Goal: Information Seeking & Learning: Learn about a topic

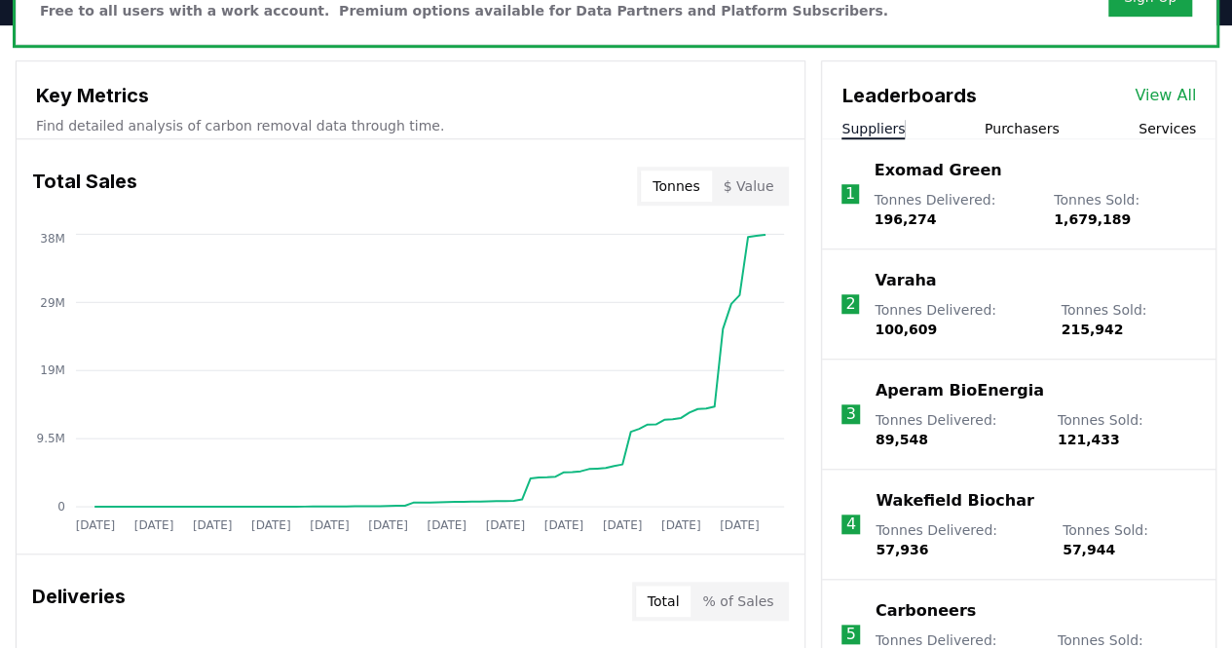
scroll to position [656, 0]
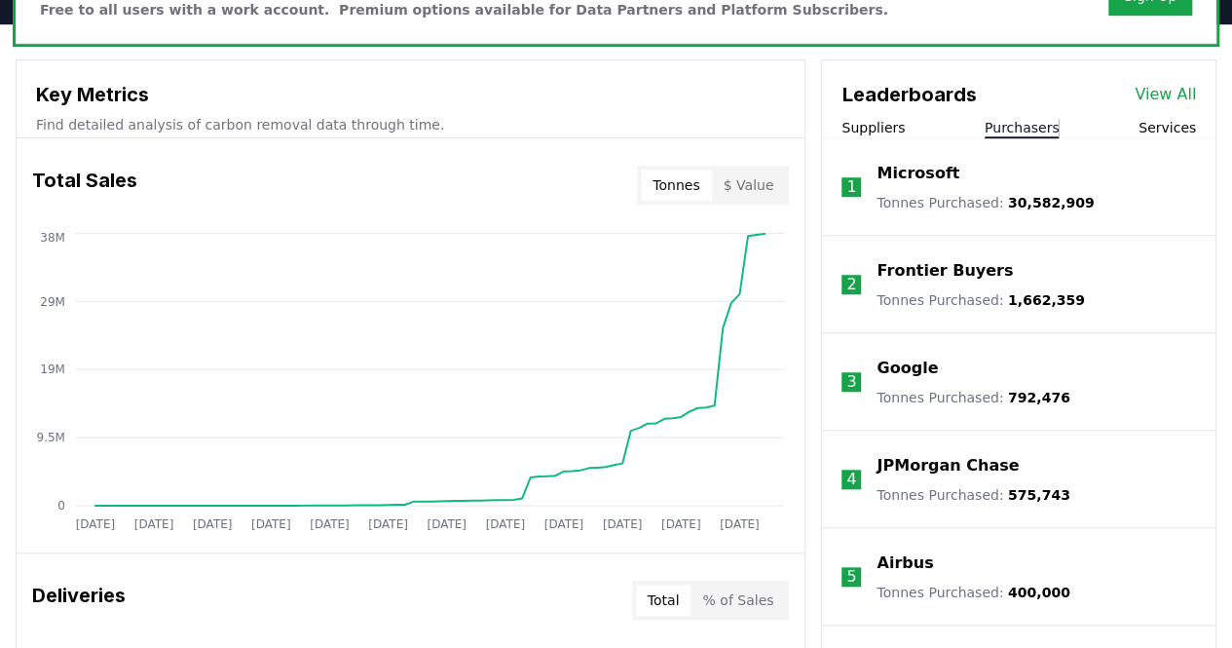
click at [1017, 124] on button "Purchasers" at bounding box center [1022, 127] width 75 height 19
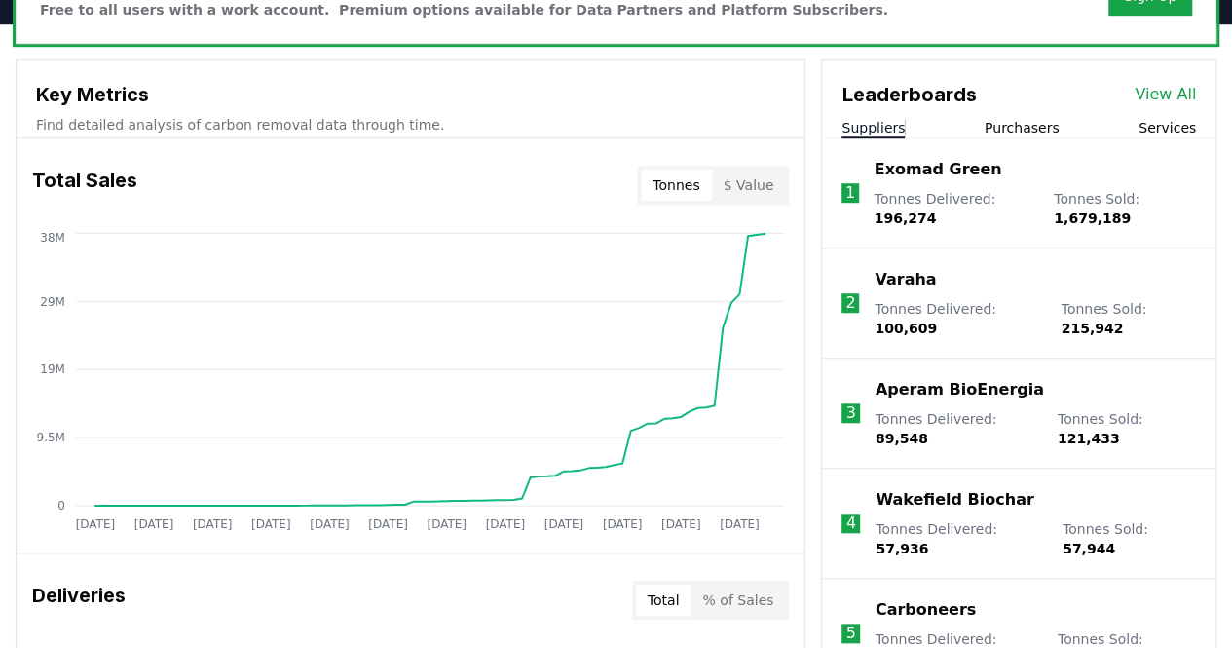
click at [886, 131] on button "Suppliers" at bounding box center [873, 127] width 63 height 19
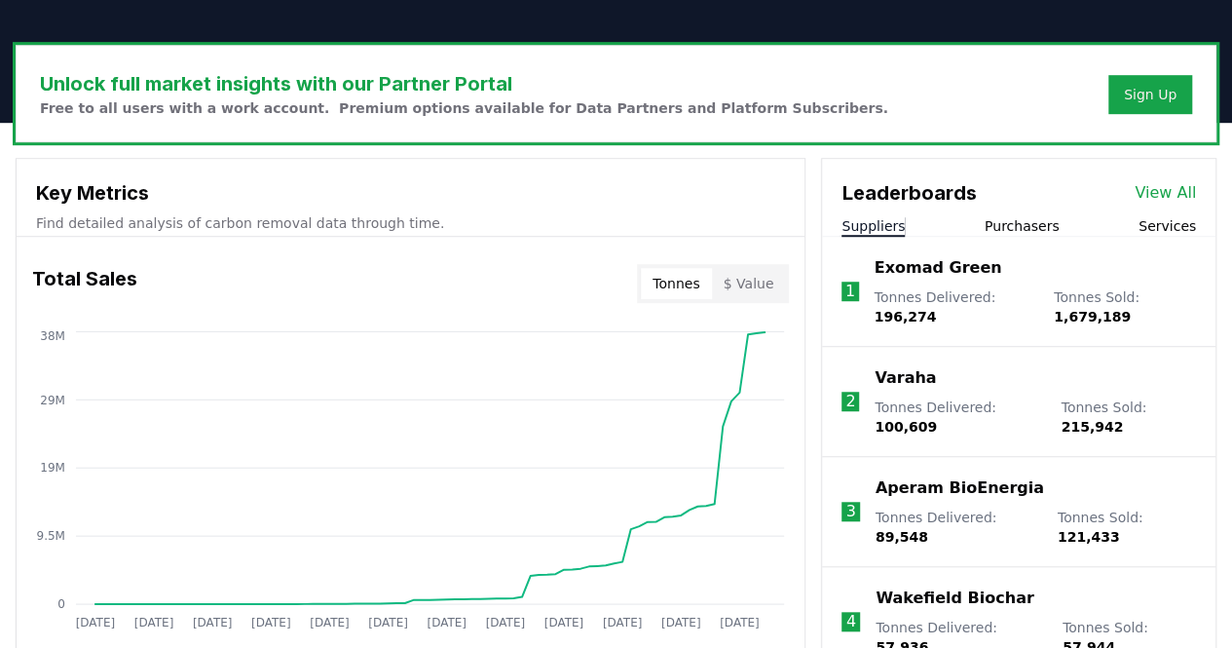
scroll to position [558, 0]
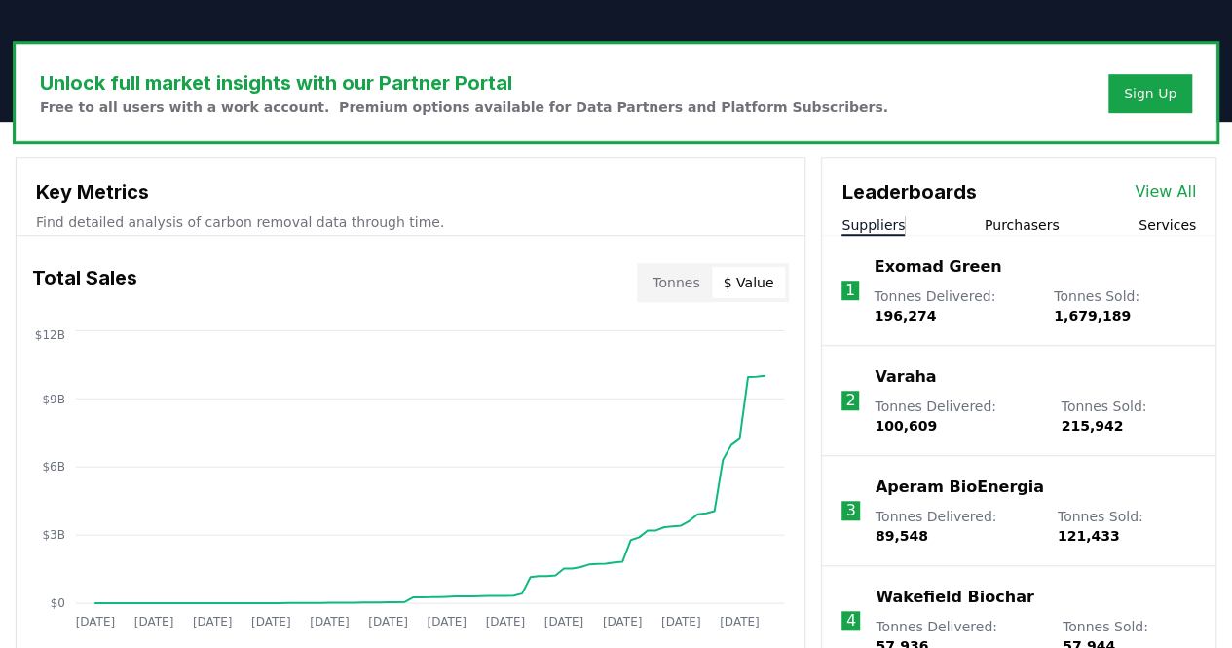
click at [746, 284] on button "$ Value" at bounding box center [749, 282] width 74 height 31
click at [900, 378] on p "Varaha" at bounding box center [905, 376] width 61 height 23
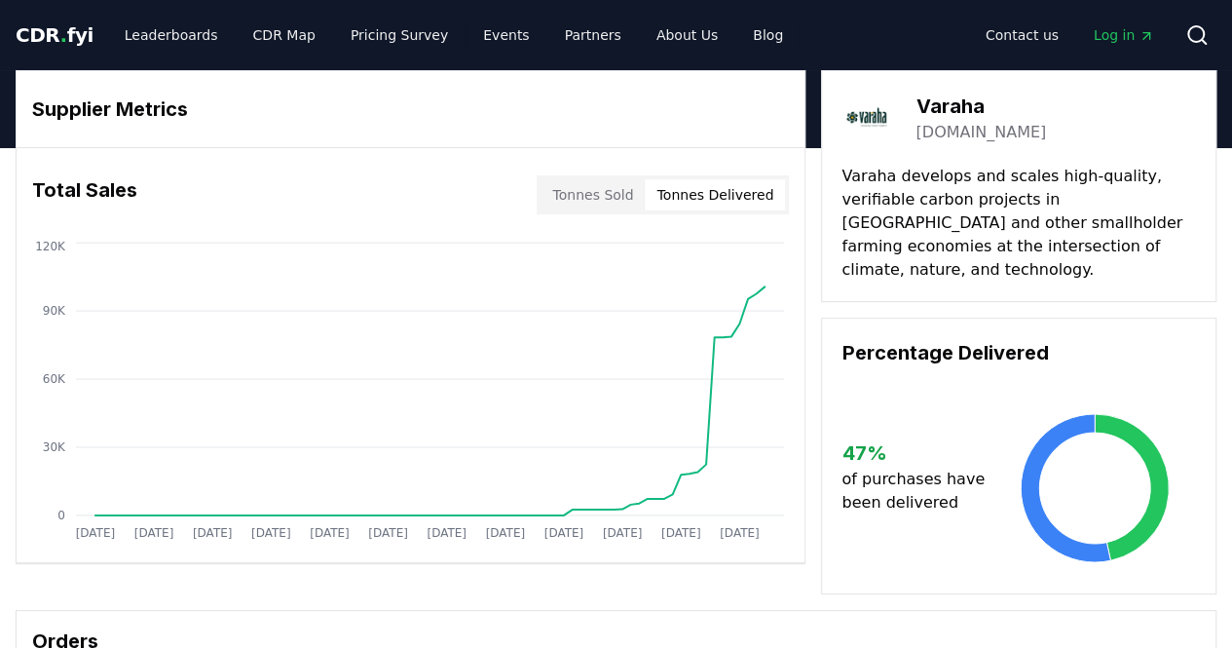
click at [707, 192] on button "Tonnes Delivered" at bounding box center [715, 194] width 140 height 31
click at [617, 196] on button "Tonnes Sold" at bounding box center [593, 194] width 104 height 31
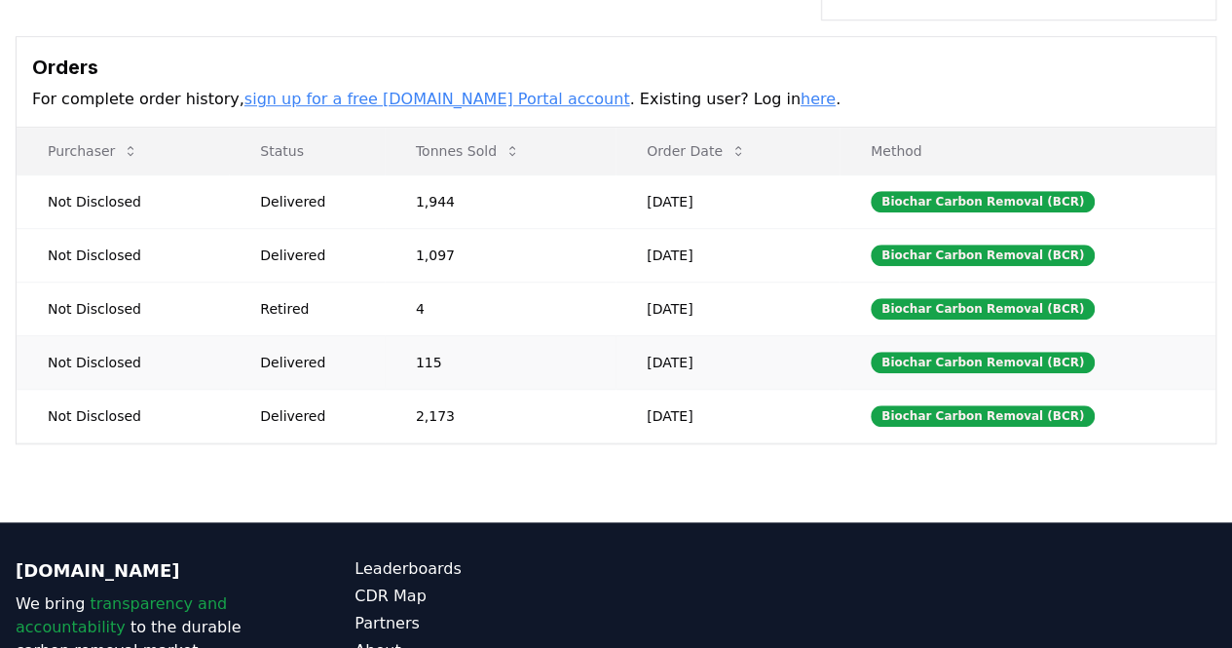
scroll to position [524, 0]
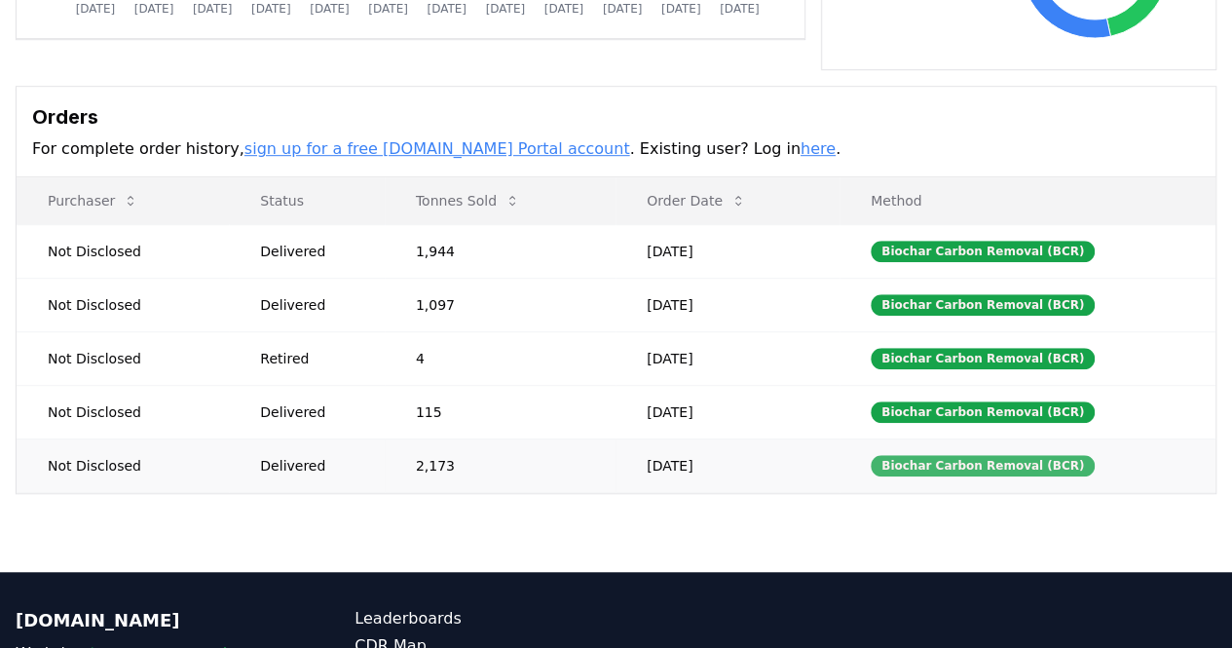
click at [910, 455] on div "Biochar Carbon Removal (BCR)" at bounding box center [983, 465] width 224 height 21
copy div "Biochar Carbon Removal (BCR)"
drag, startPoint x: 423, startPoint y: 224, endPoint x: 458, endPoint y: 224, distance: 35.1
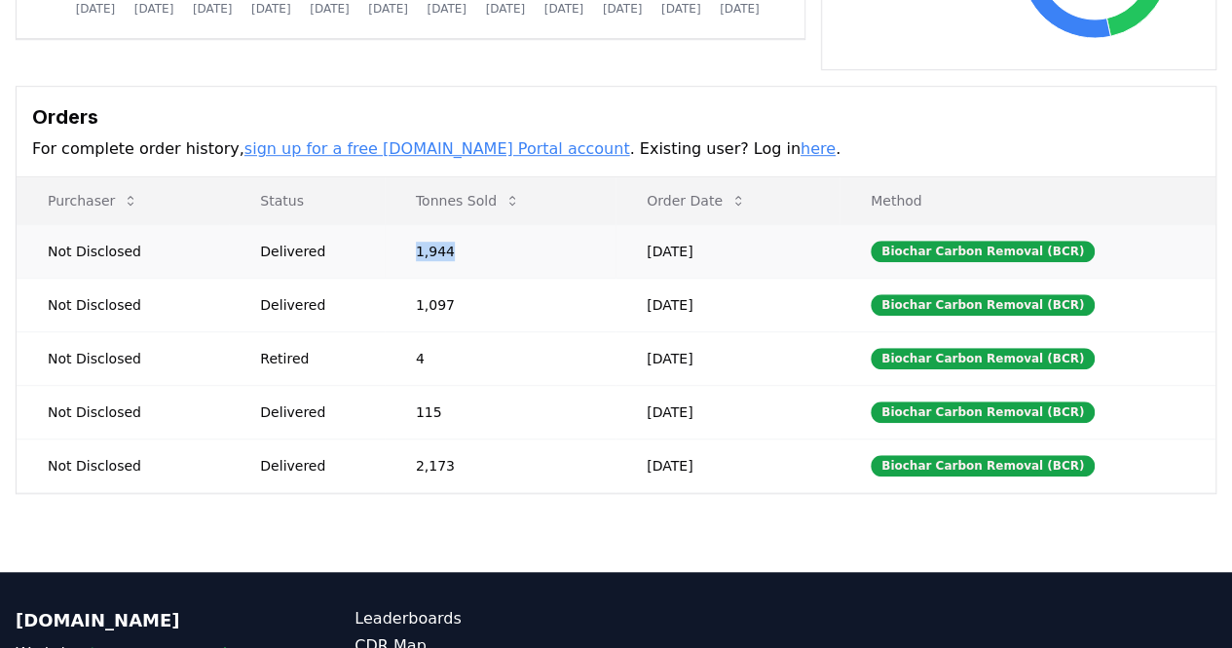
click at [458, 224] on td "1,944" at bounding box center [500, 251] width 231 height 54
drag, startPoint x: 267, startPoint y: 330, endPoint x: 304, endPoint y: 332, distance: 37.1
click at [304, 349] on div "Retired" at bounding box center [314, 358] width 109 height 19
click at [466, 331] on td "4" at bounding box center [500, 358] width 231 height 54
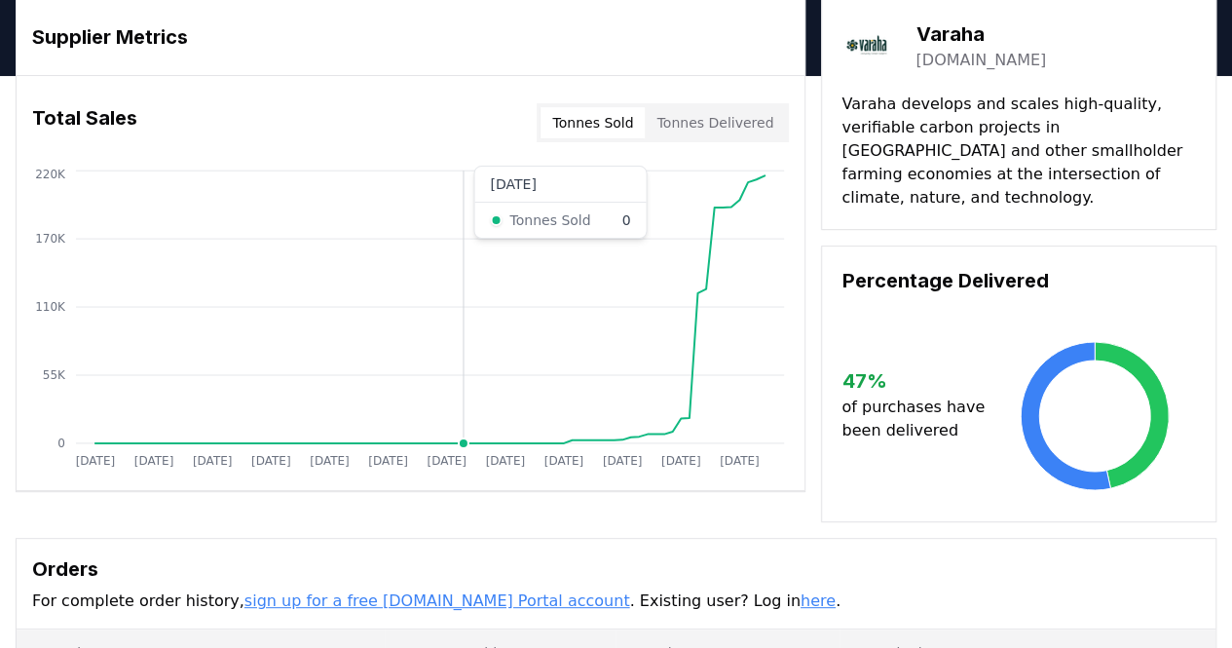
scroll to position [0, 0]
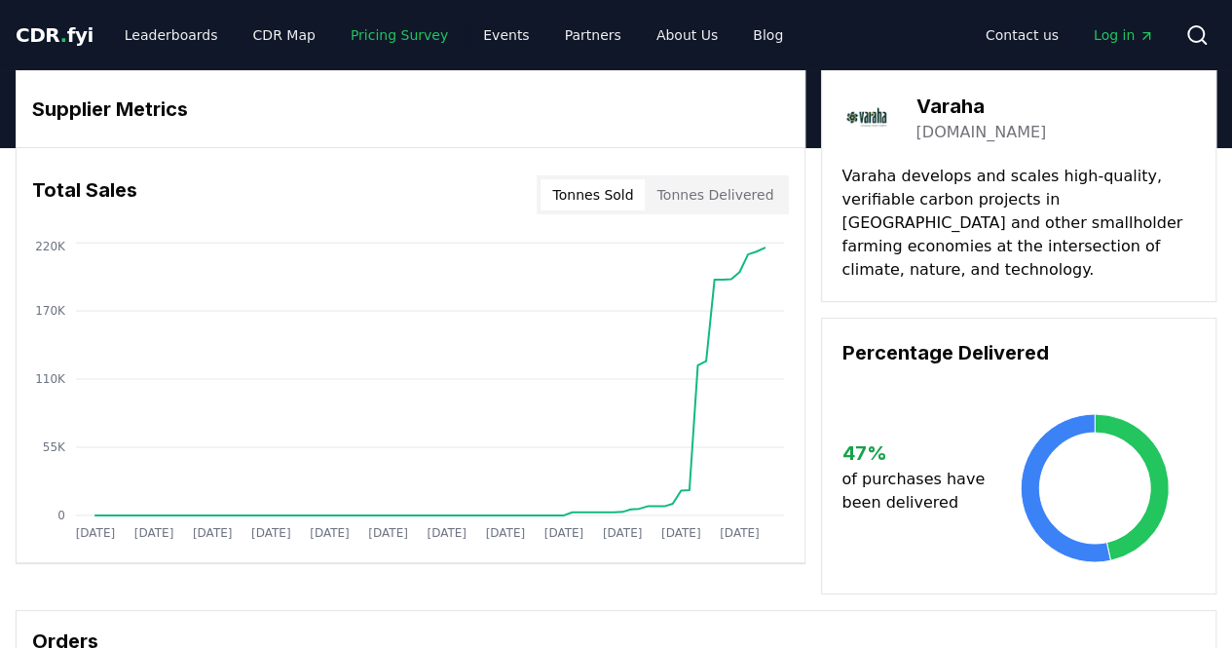
click at [367, 35] on link "Pricing Survey" at bounding box center [399, 35] width 129 height 35
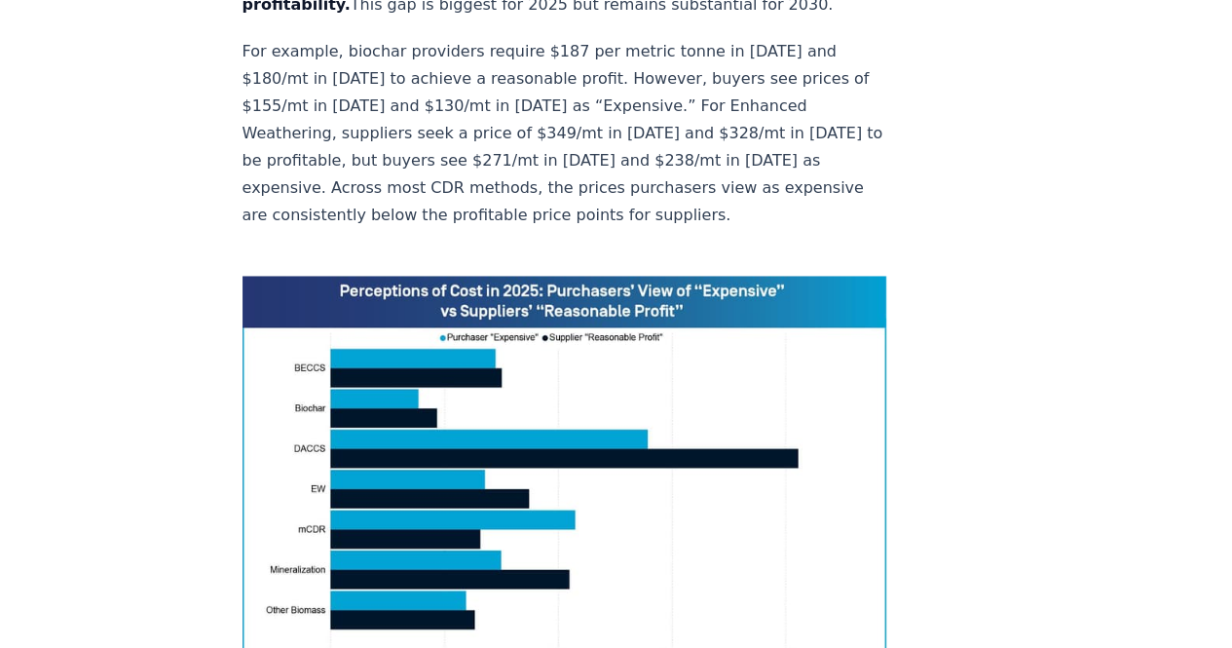
scroll to position [1408, 0]
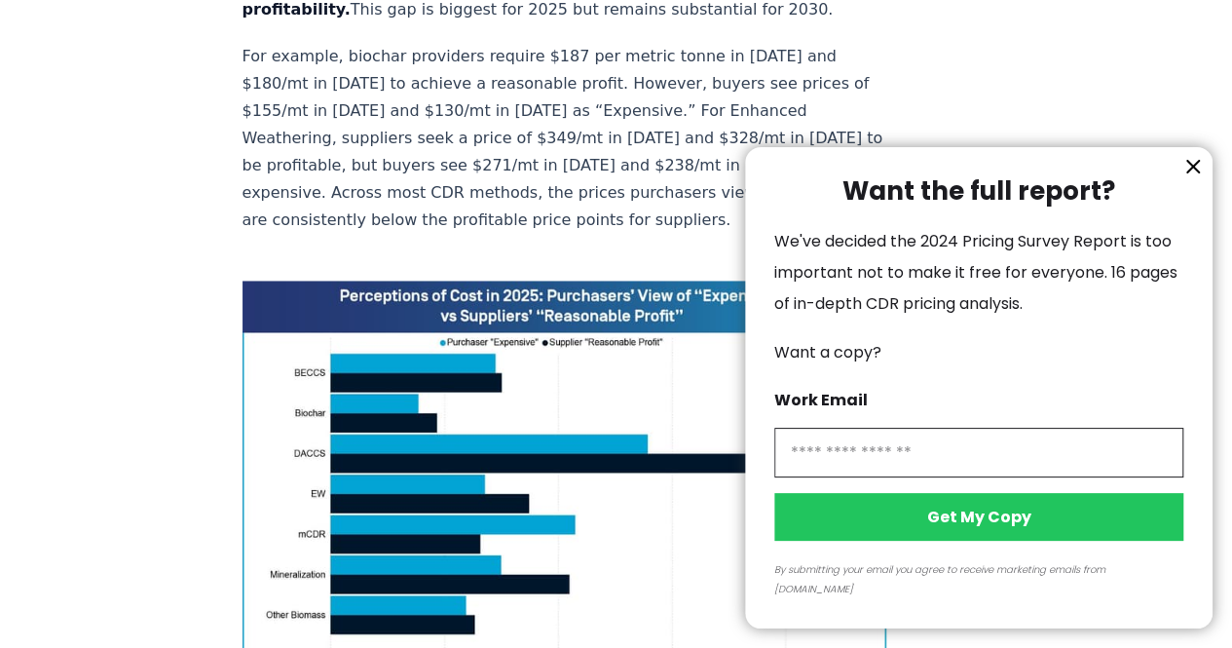
click at [1196, 178] on icon "information" at bounding box center [1192, 166] width 23 height 23
